Goal: Task Accomplishment & Management: Manage account settings

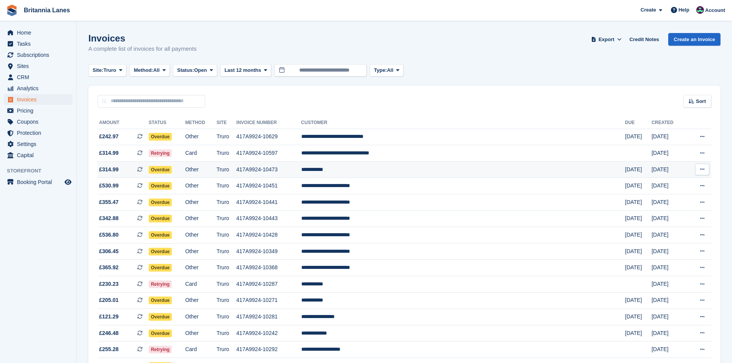
click at [397, 169] on td "**********" at bounding box center [463, 169] width 324 height 17
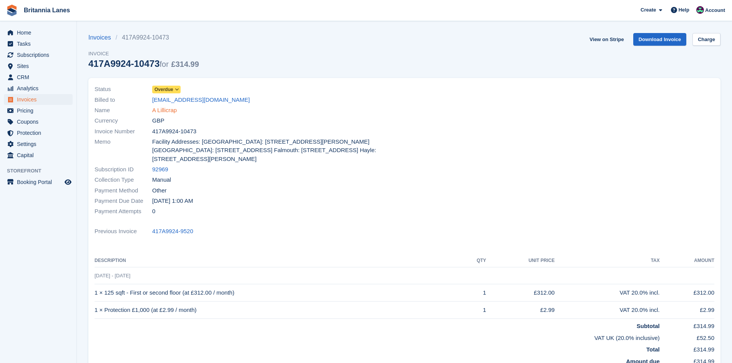
click at [159, 114] on link "A Lillicrap" at bounding box center [164, 110] width 25 height 9
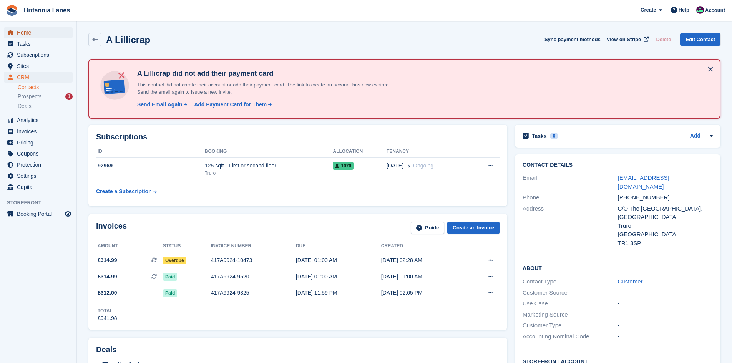
click at [50, 32] on span "Home" at bounding box center [40, 32] width 46 height 11
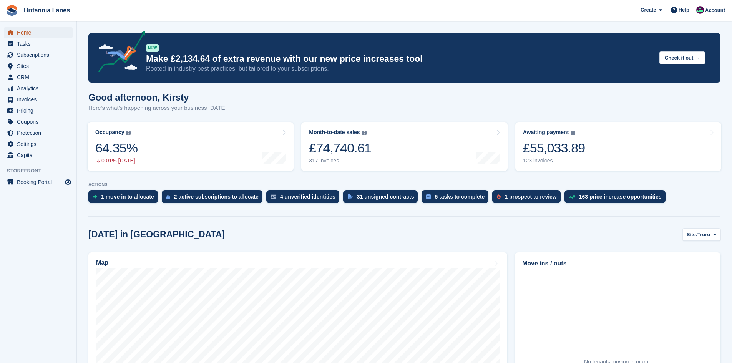
click at [51, 31] on span "Home" at bounding box center [40, 32] width 46 height 11
click at [713, 9] on span "Account" at bounding box center [715, 11] width 20 height 8
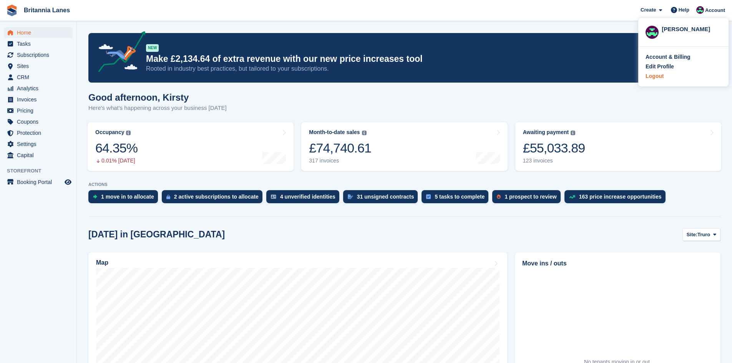
click at [655, 77] on div "Logout" at bounding box center [655, 76] width 18 height 8
